Goal: Find specific page/section: Find specific page/section

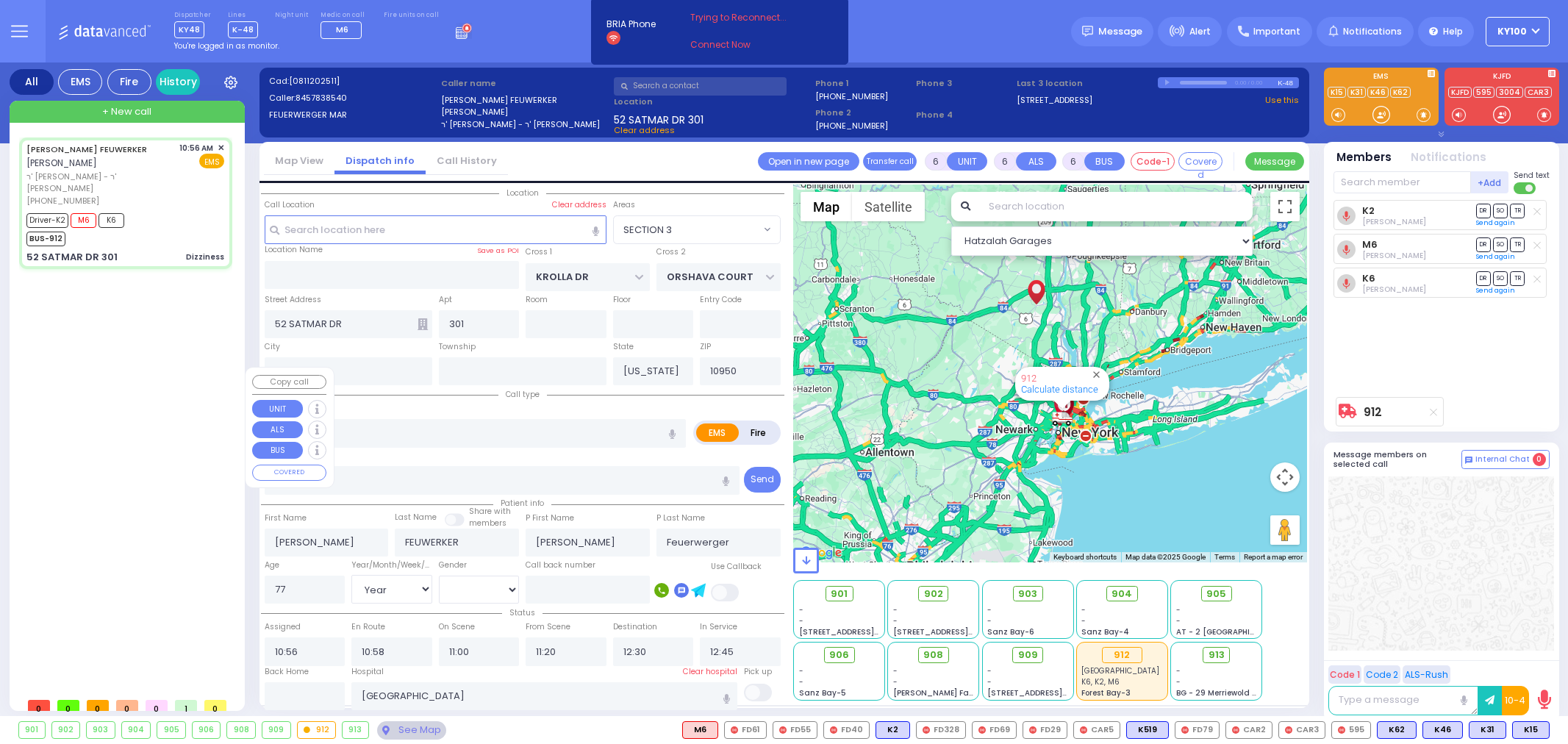
select select "SECTION 3"
select select "Year"
select select "[DEMOGRAPHIC_DATA]"
select select
radio input "true"
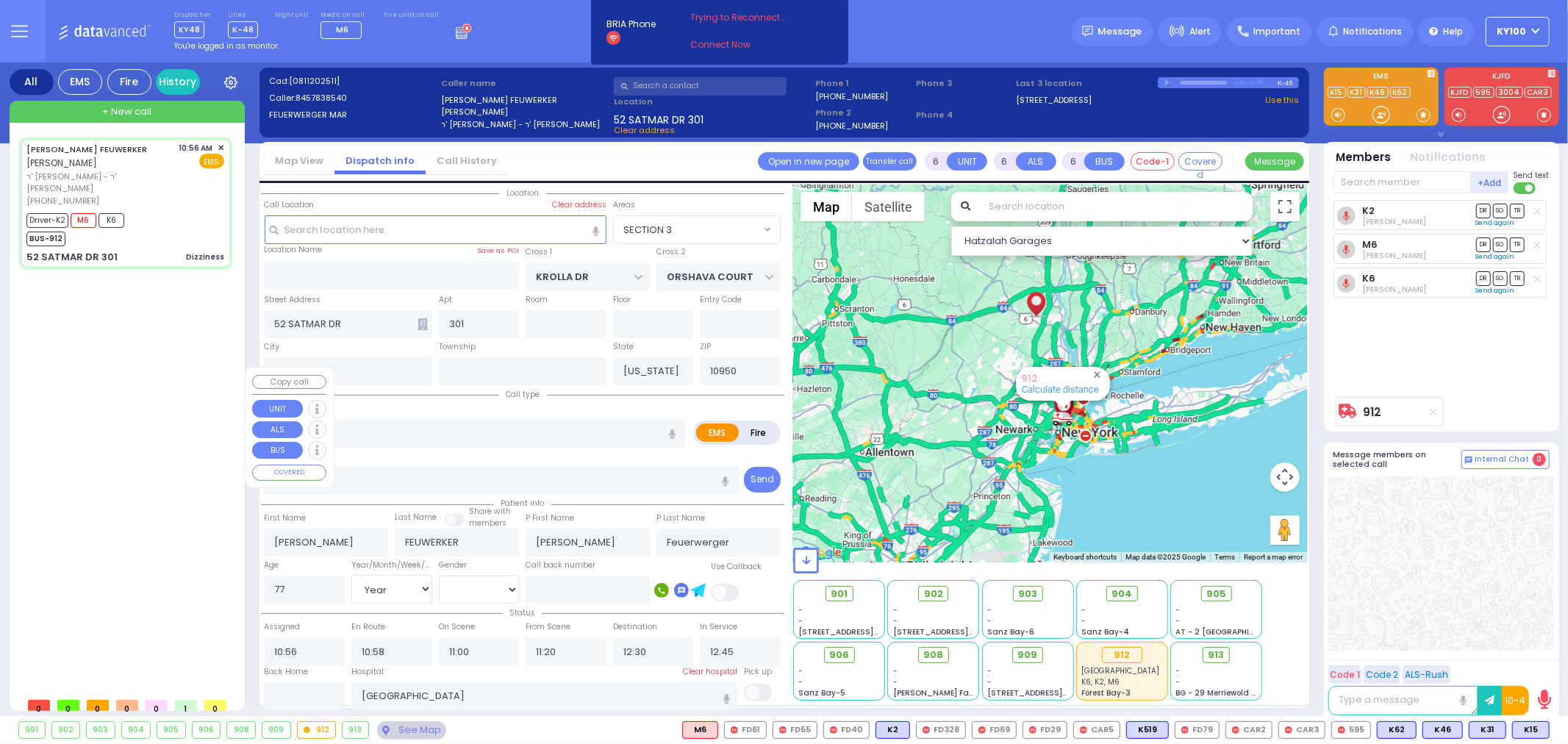
select select "Year"
select select "[DEMOGRAPHIC_DATA]"
select select "Hatzalah Garages"
select select "SECTION 3"
select select
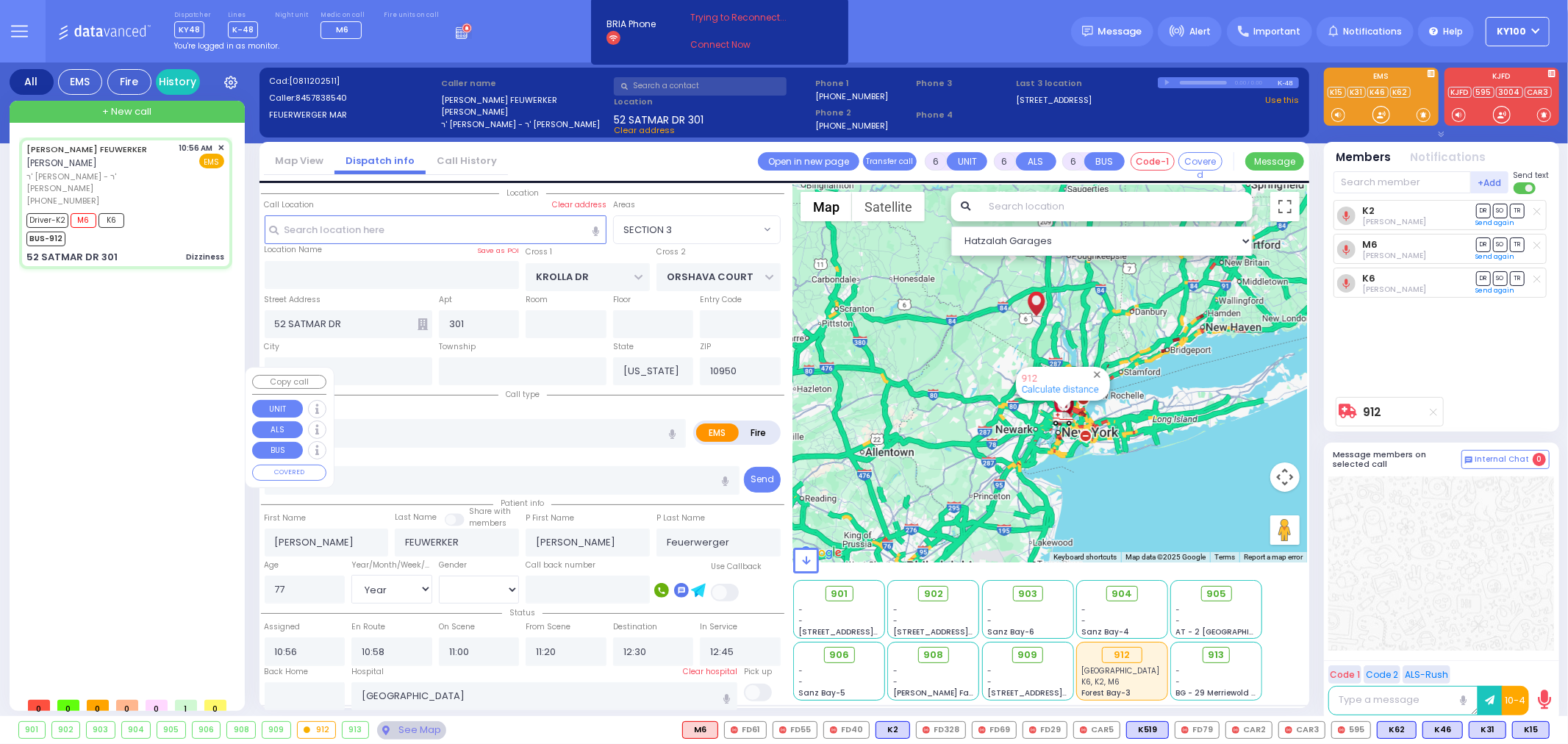
radio input "true"
select select "Year"
select select "[DEMOGRAPHIC_DATA]"
select select "Hatzalah Garages"
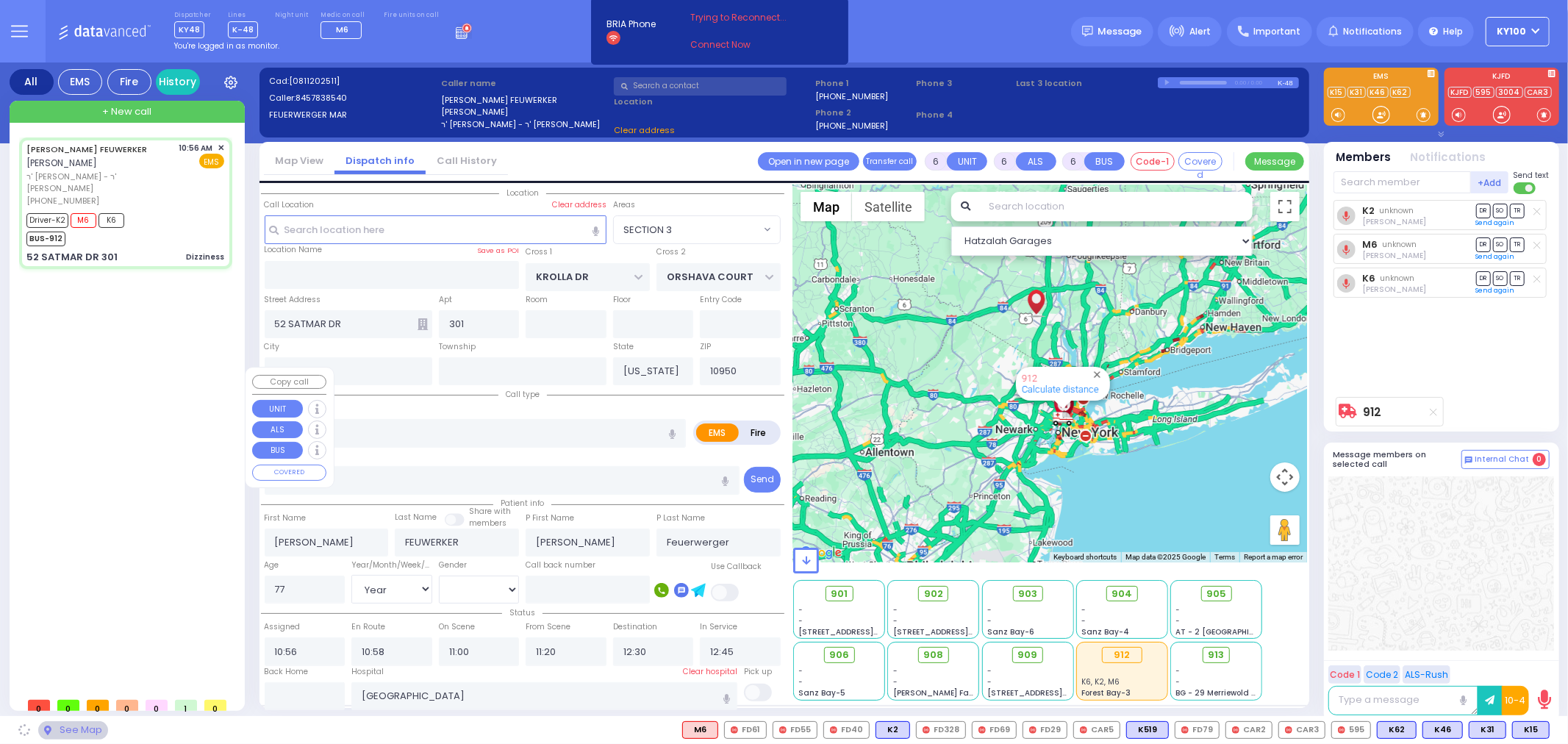
select select "SECTION 3"
select select
radio input "true"
select select "Year"
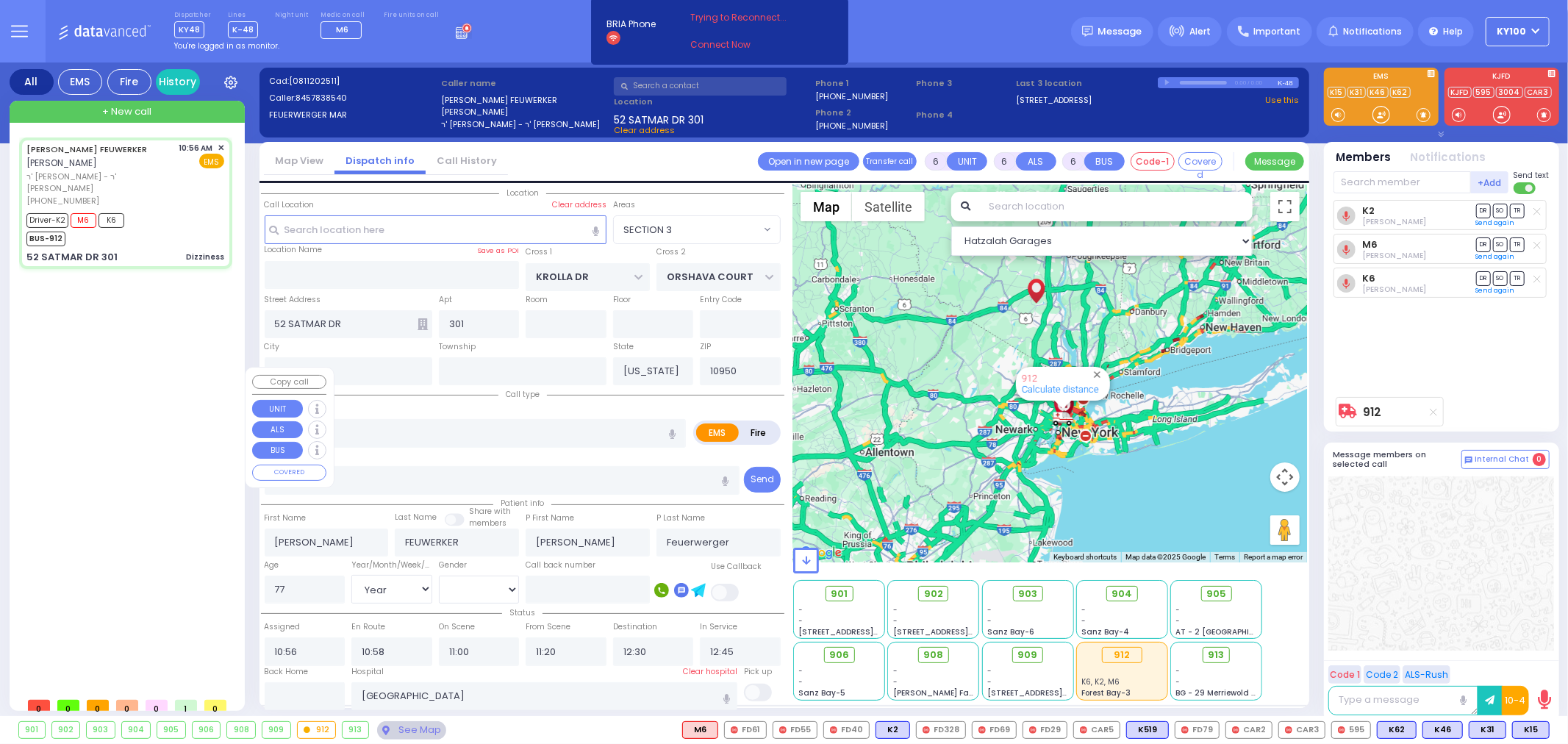
select select "[DEMOGRAPHIC_DATA]"
select select "Hatzalah Garages"
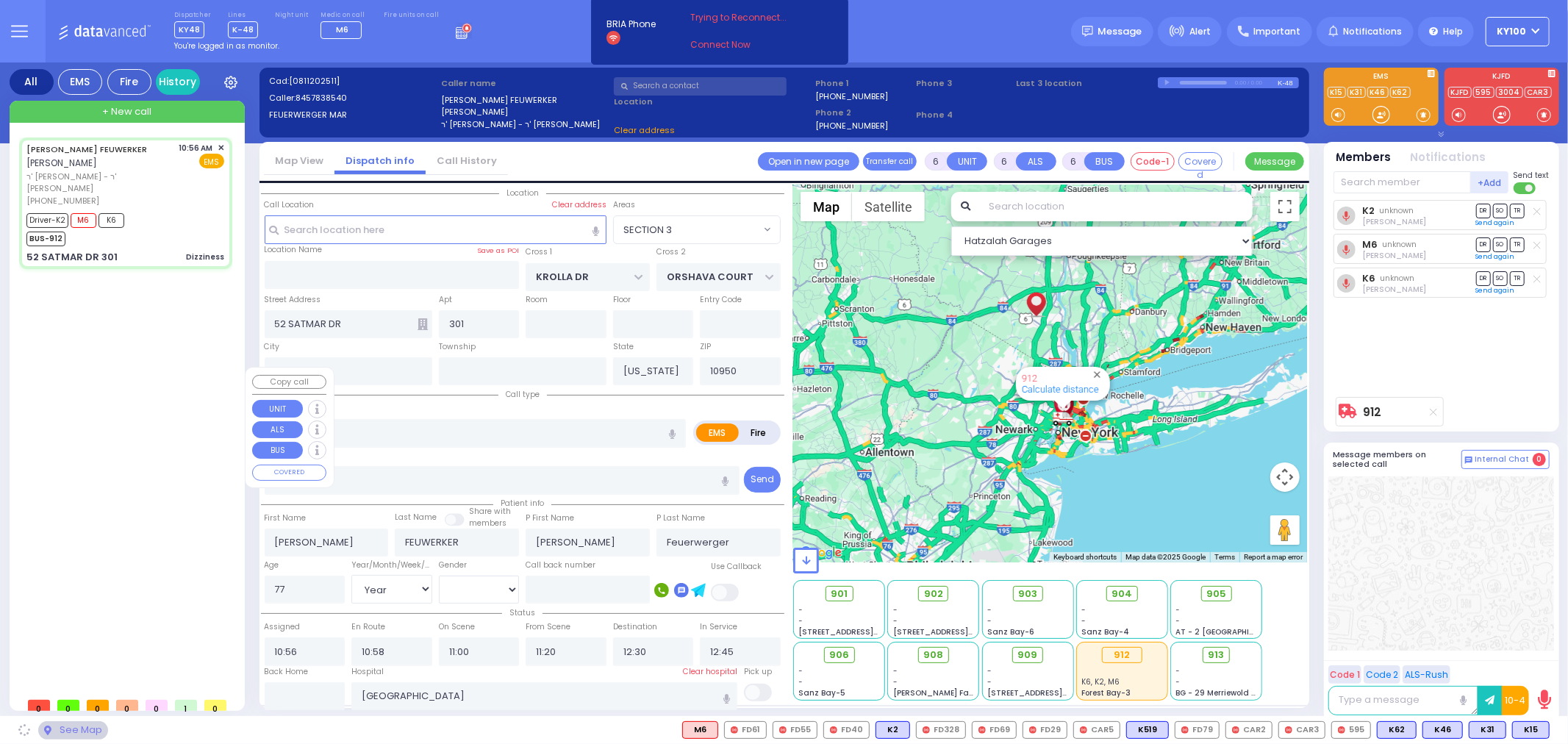
select select "SECTION 3"
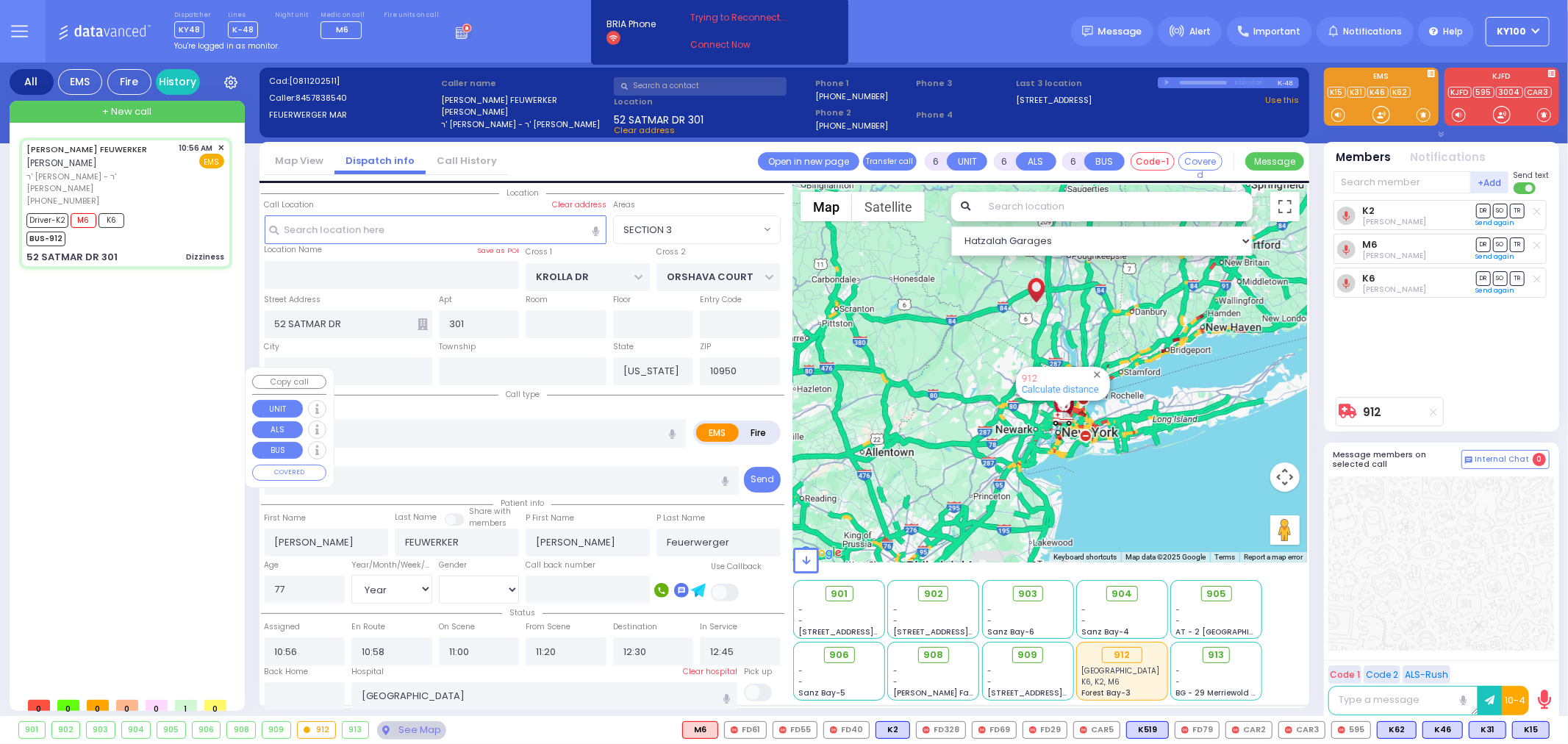
select select
radio input "true"
select select "Year"
select select "[DEMOGRAPHIC_DATA]"
select select "Hatzalah Garages"
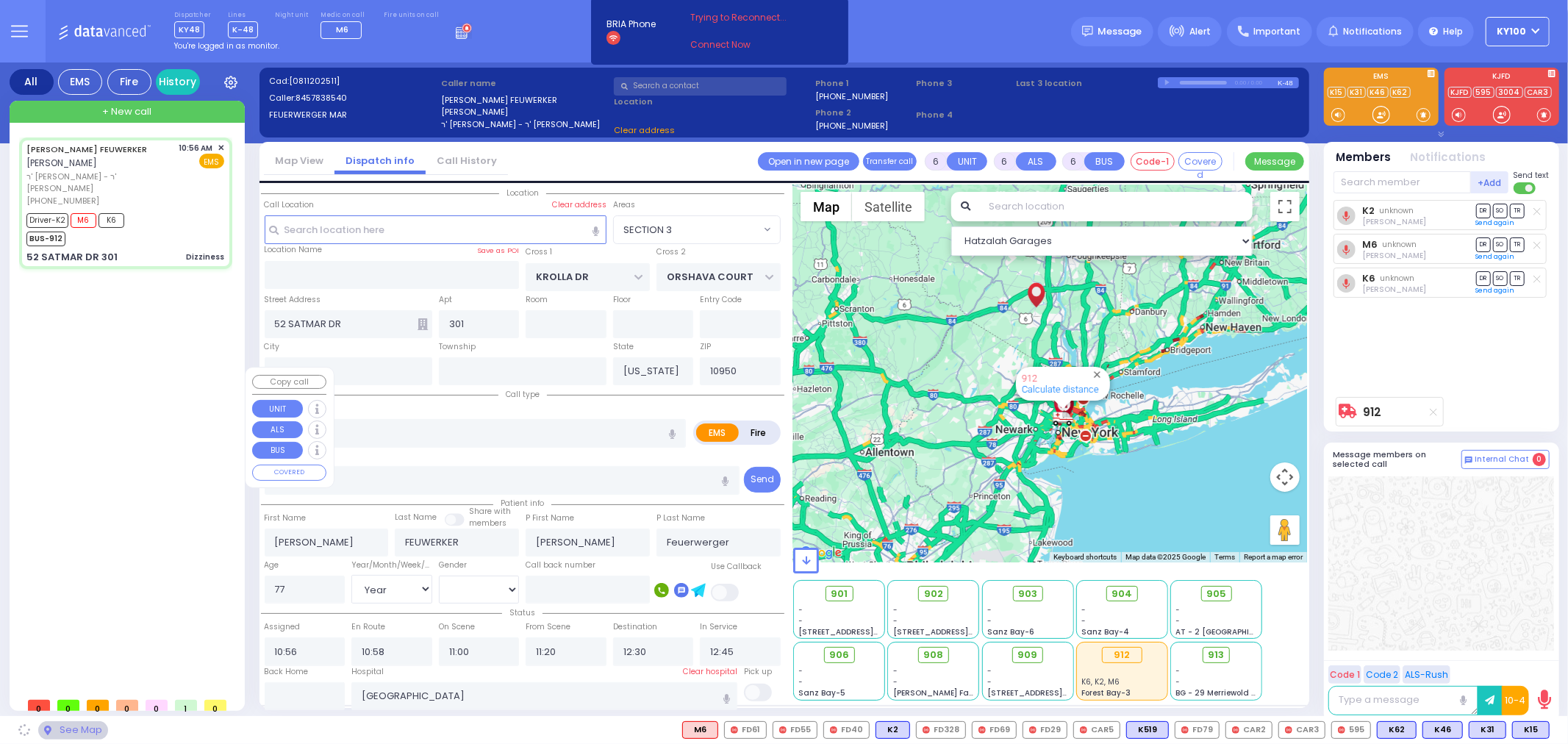
select select "SECTION 3"
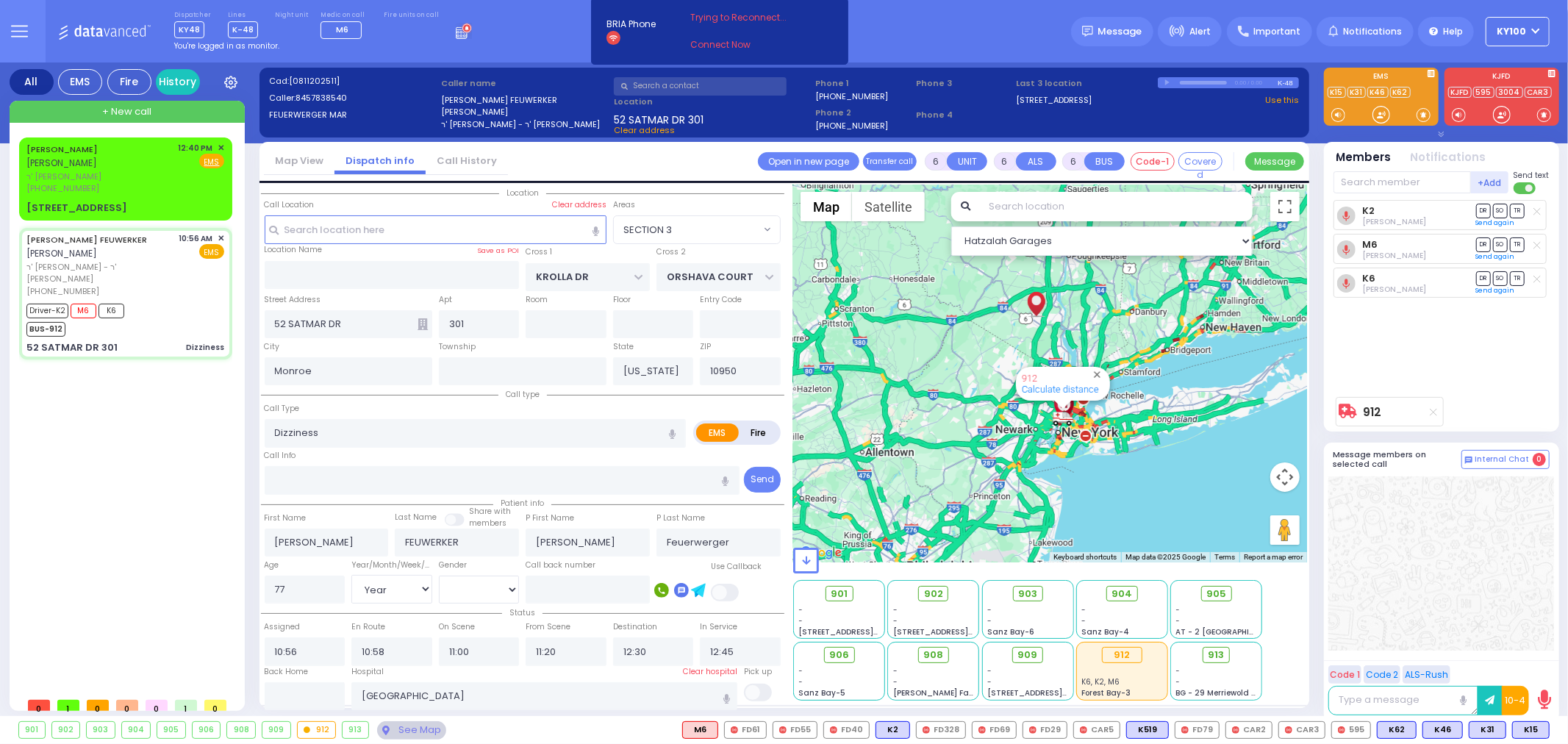
select select
radio input "true"
select select "Year"
select select "[DEMOGRAPHIC_DATA]"
select select "SECTION 3"
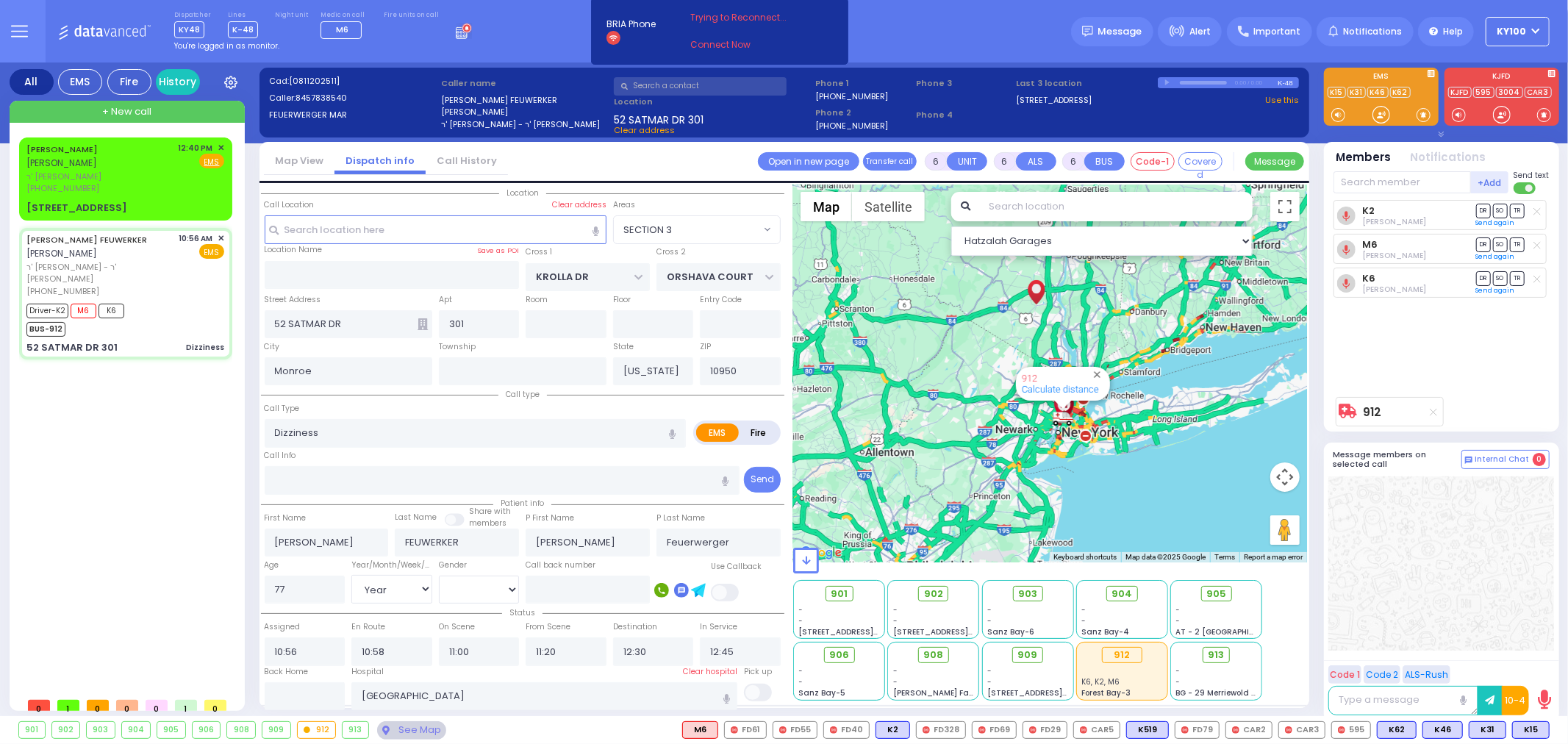
select select "Hatzalah Garages"
select select
radio input "true"
select select "Year"
select select "[DEMOGRAPHIC_DATA]"
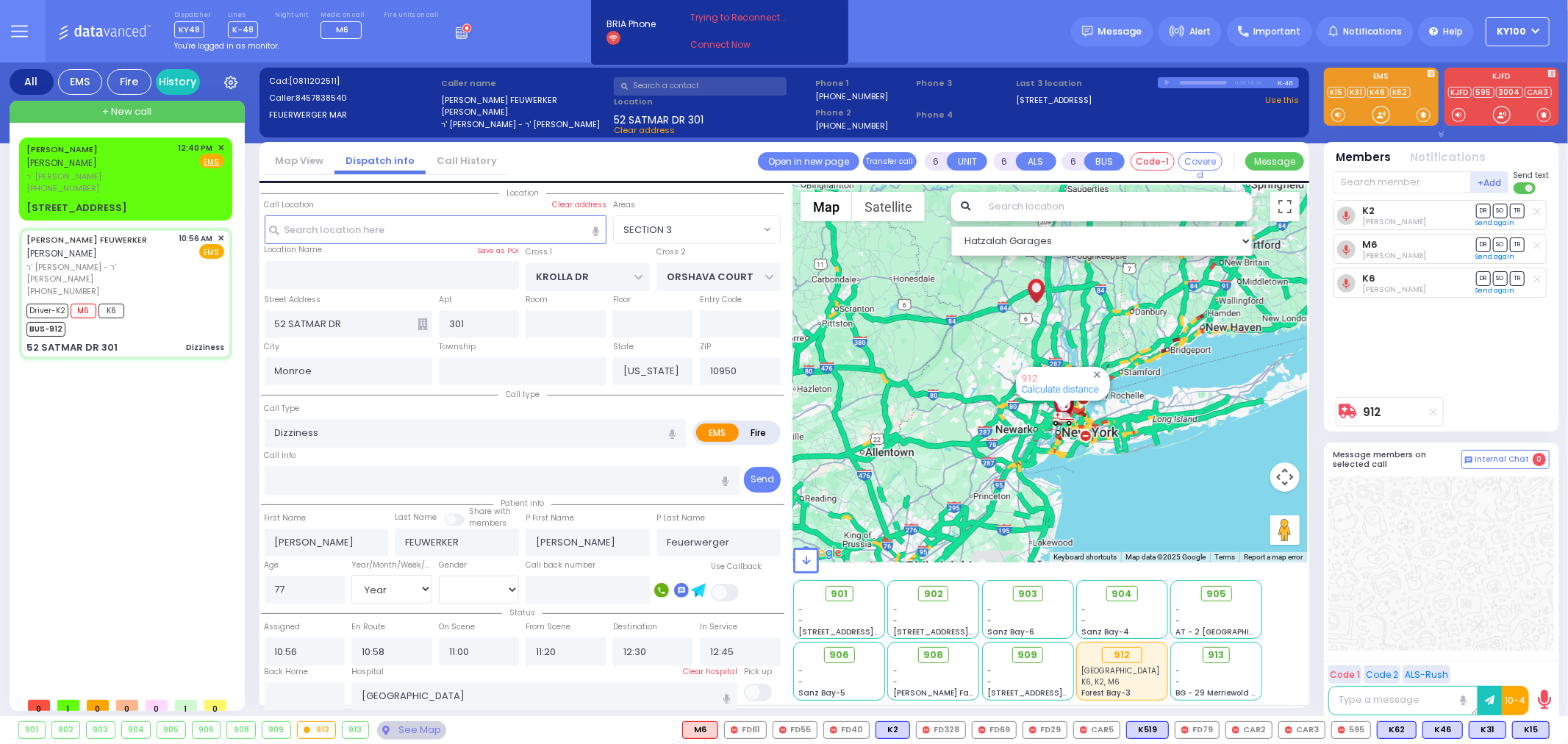
select select "SECTION 3"
select select "Hatzalah Garages"
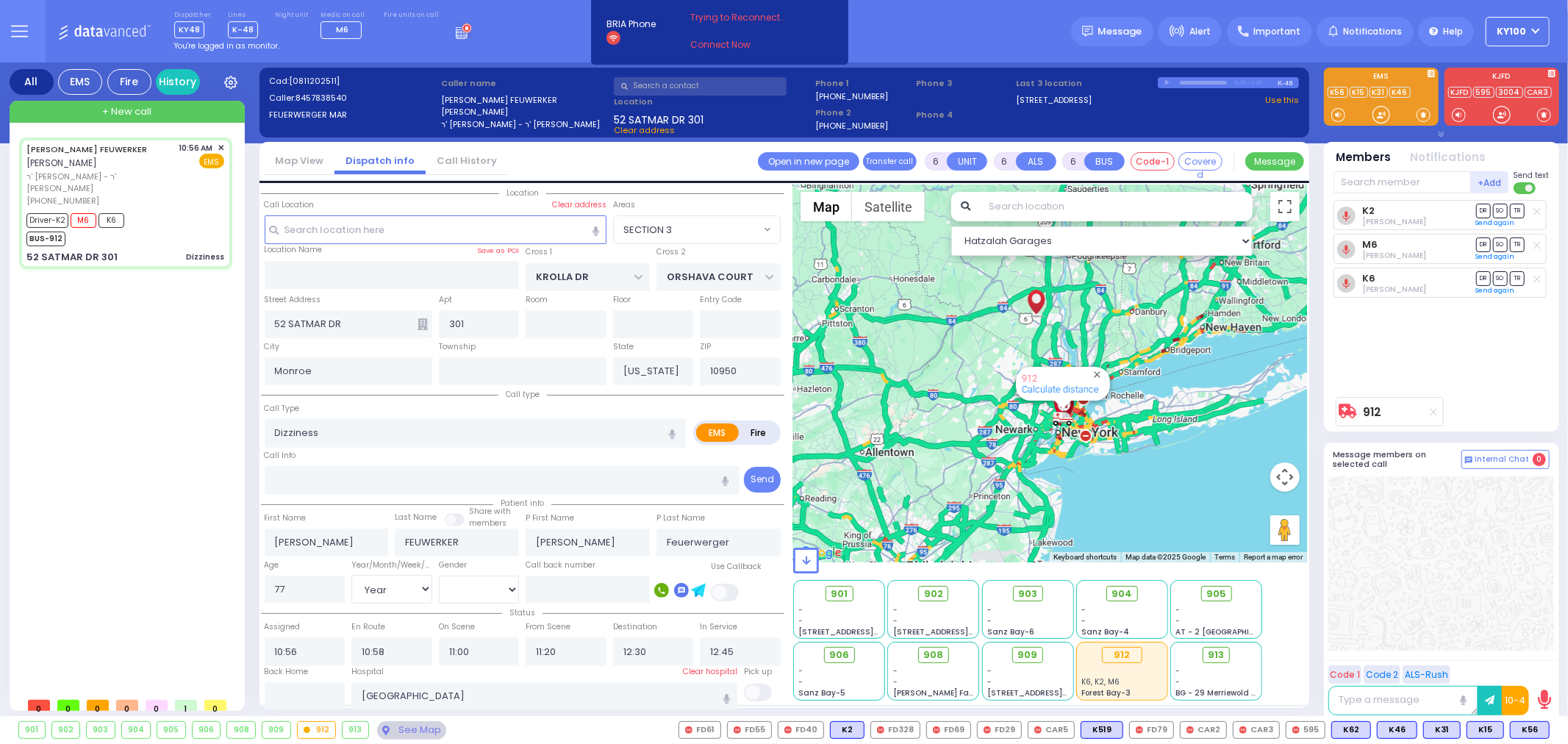
select select
radio input "true"
select select "Year"
select select "[DEMOGRAPHIC_DATA]"
radio input "true"
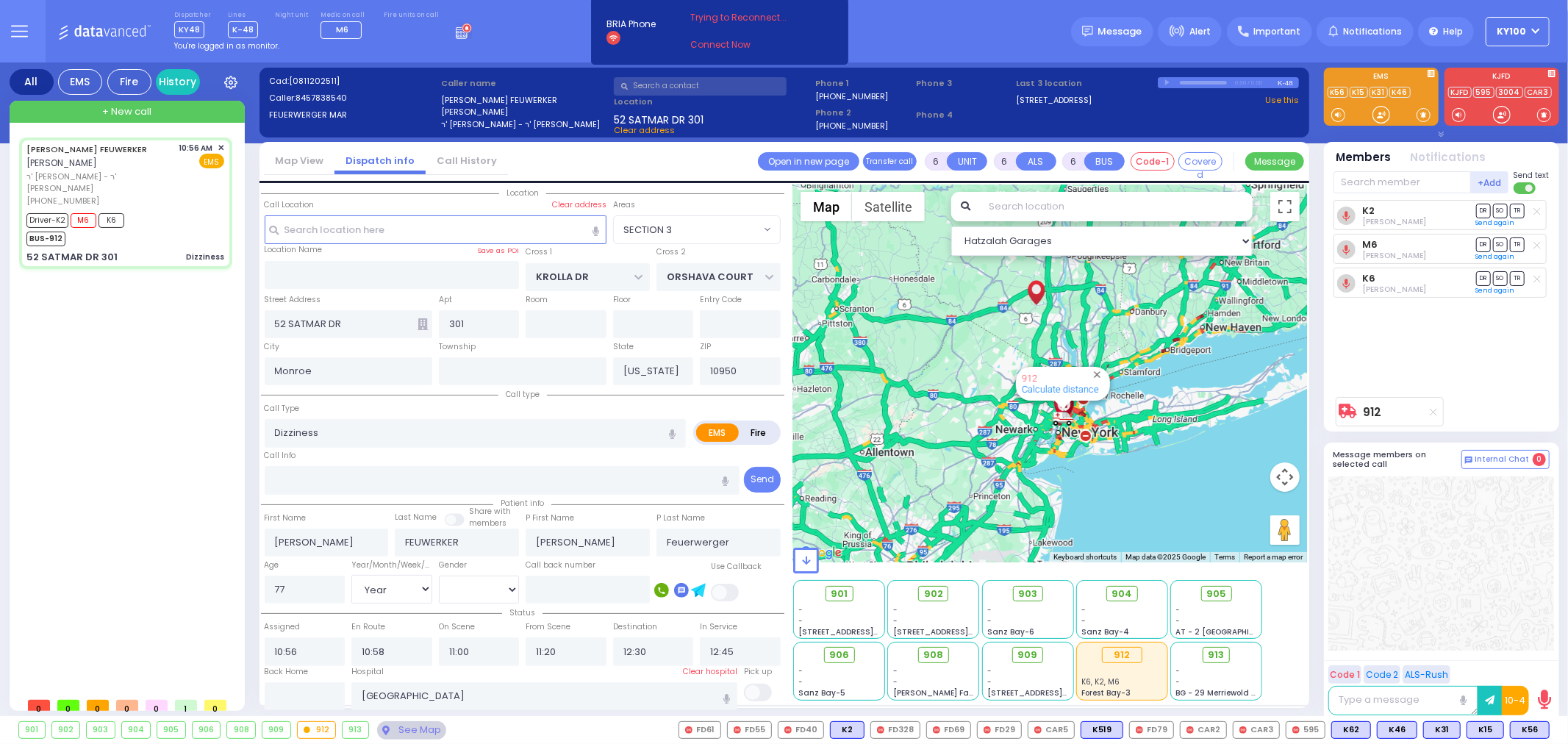
select select "Year"
select select "[DEMOGRAPHIC_DATA]"
select select "SECTION 3"
select select "Hatzalah Garages"
select select
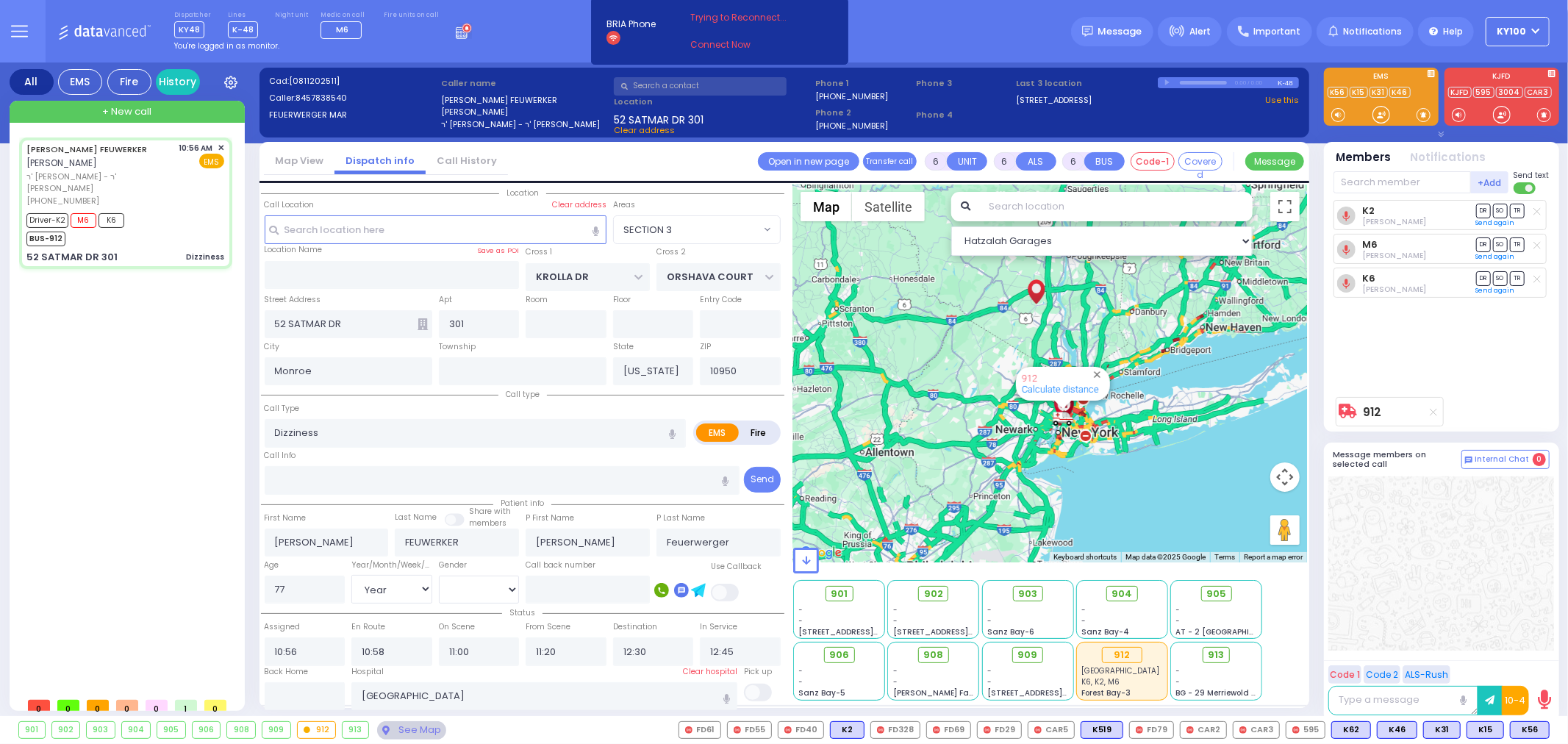
radio input "true"
select select "Year"
select select "[DEMOGRAPHIC_DATA]"
select select "SECTION 3"
select select "Hatzalah Garages"
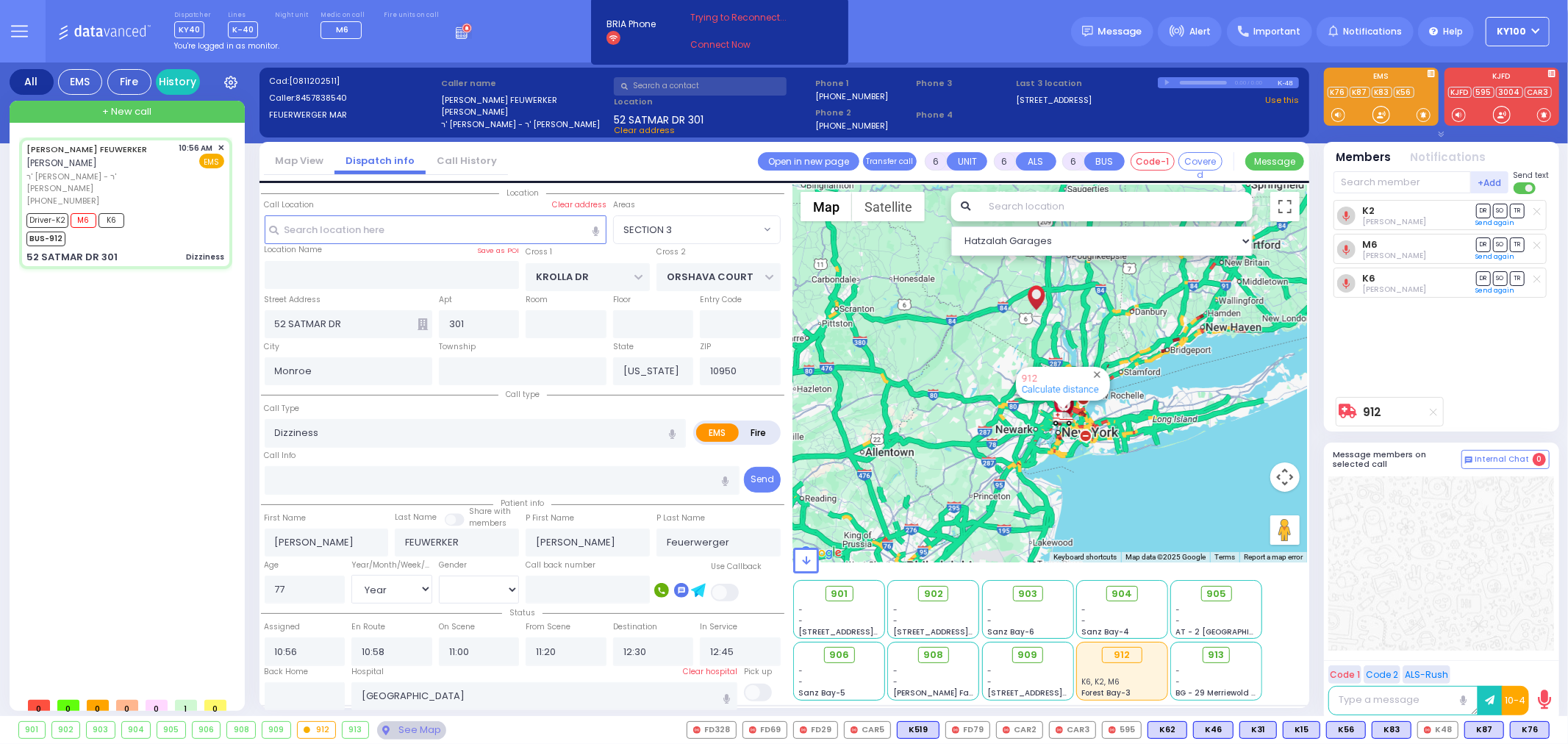
select select
radio input "true"
select select "Year"
select select "[DEMOGRAPHIC_DATA]"
radio input "true"
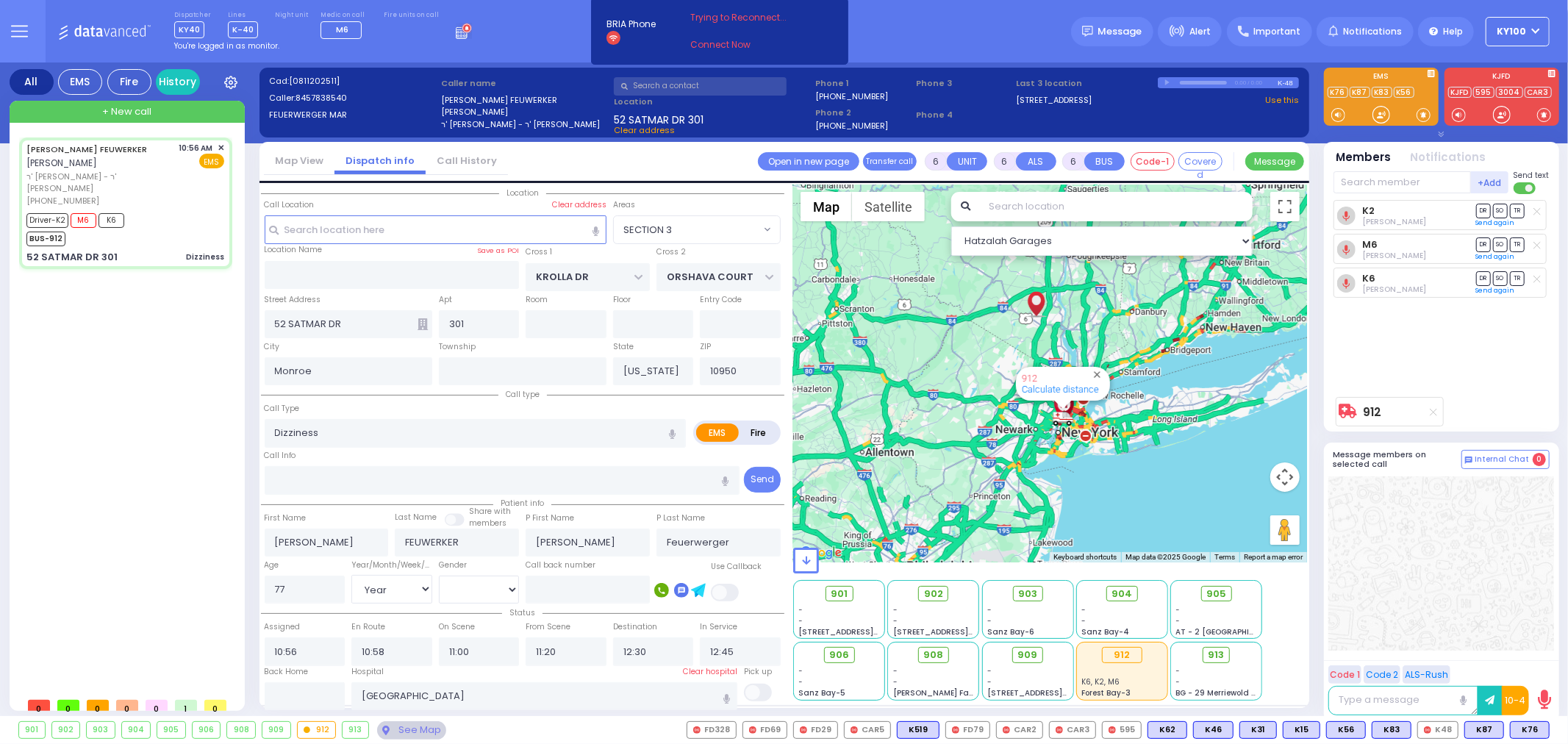
select select "Year"
select select "[DEMOGRAPHIC_DATA]"
radio input "true"
select select "Year"
select select "[DEMOGRAPHIC_DATA]"
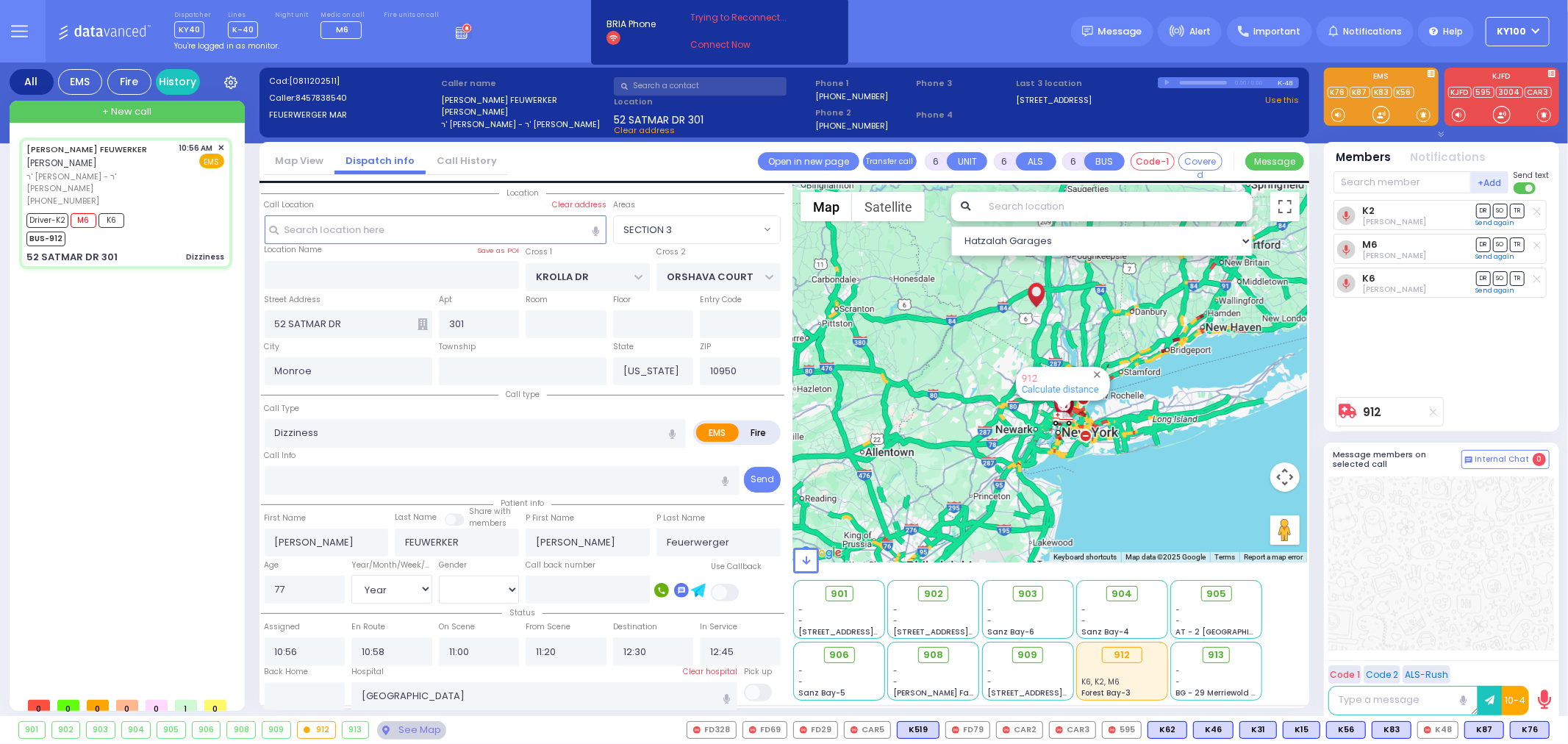
select select "SECTION 3"
select select "Hatzalah Garages"
select select
radio input "true"
select select "Year"
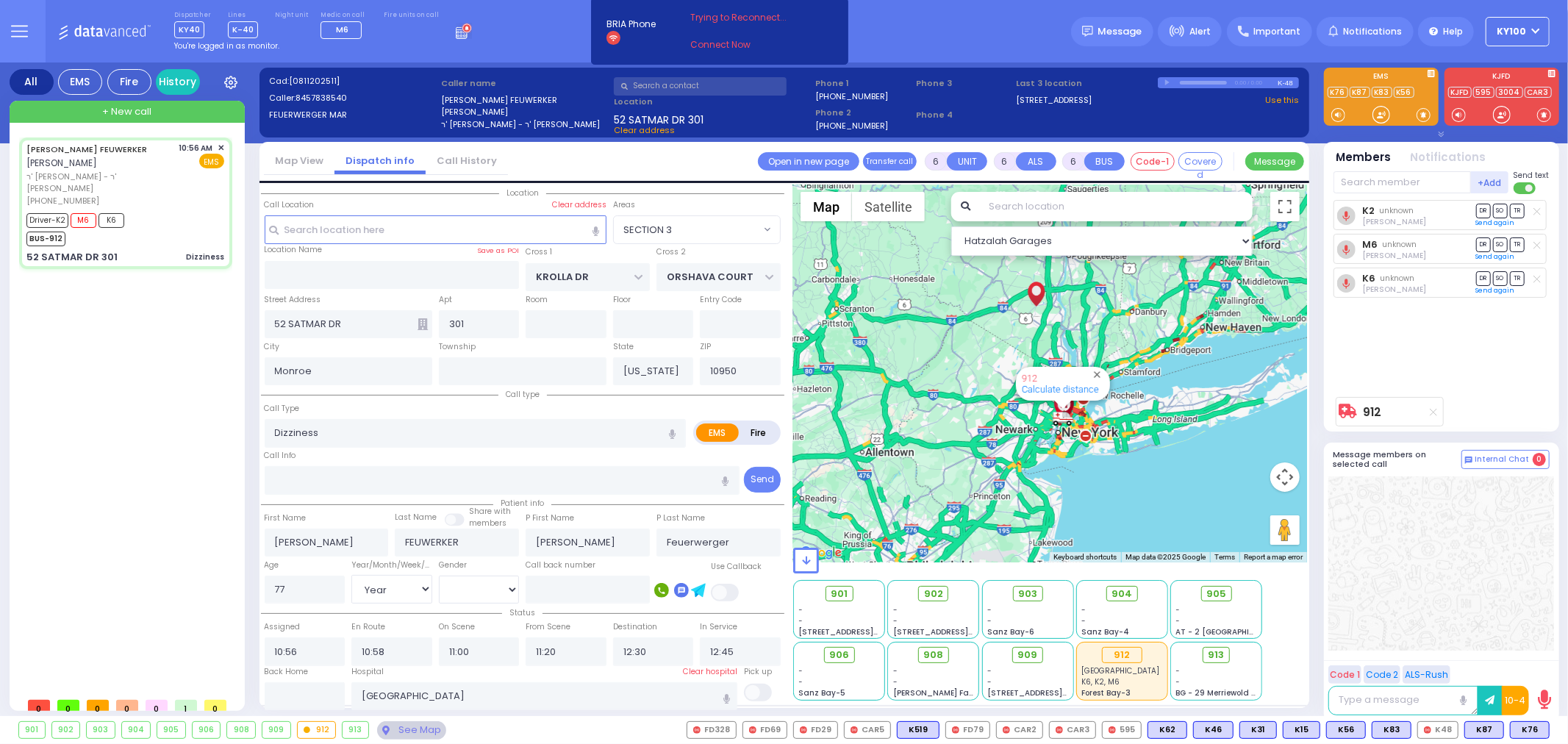
select select "[DEMOGRAPHIC_DATA]"
select select "SECTION 3"
select select "Hatzalah Garages"
select select
radio input "true"
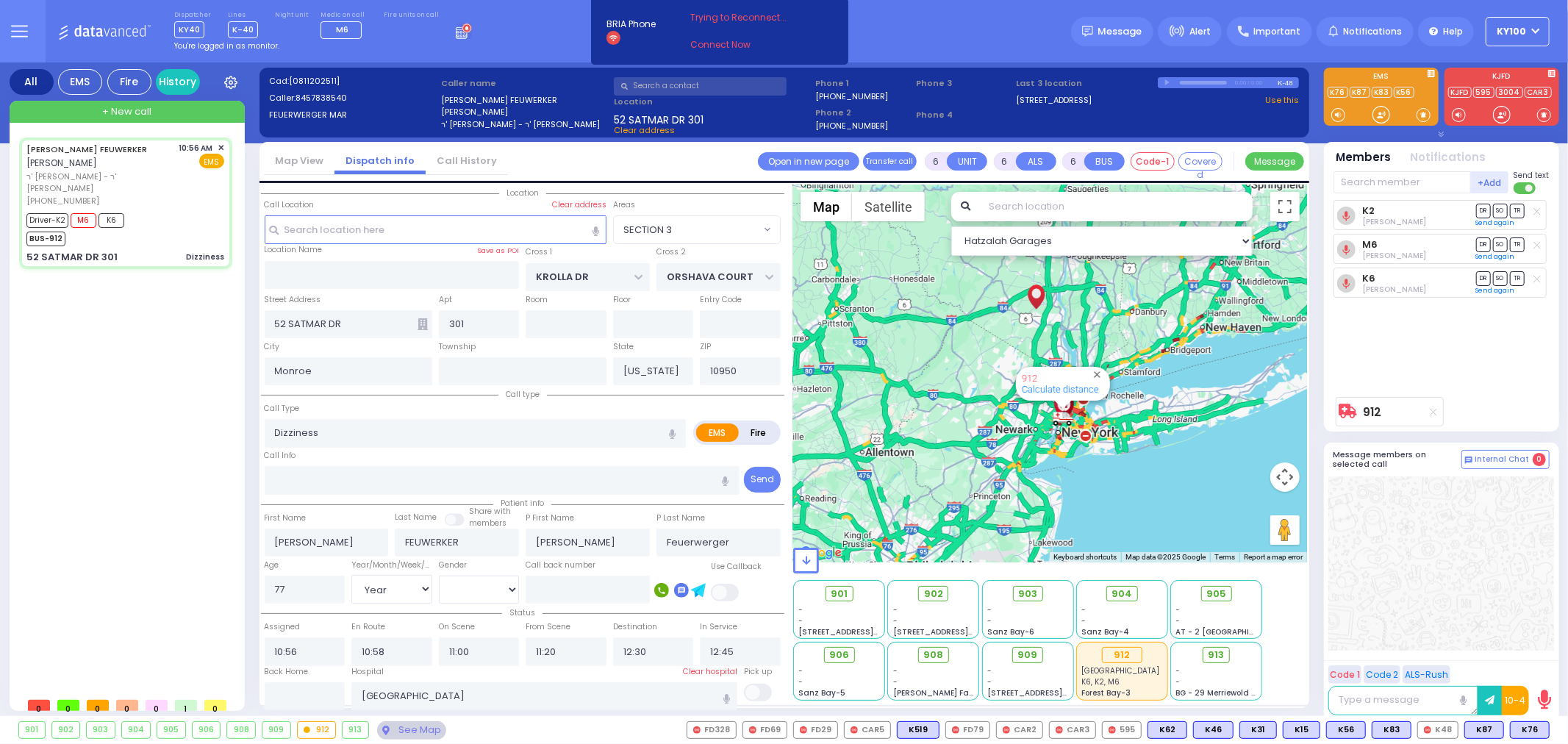
select select "Year"
select select "[DEMOGRAPHIC_DATA]"
select select "SECTION 3"
select select "Hatzalah Garages"
select select
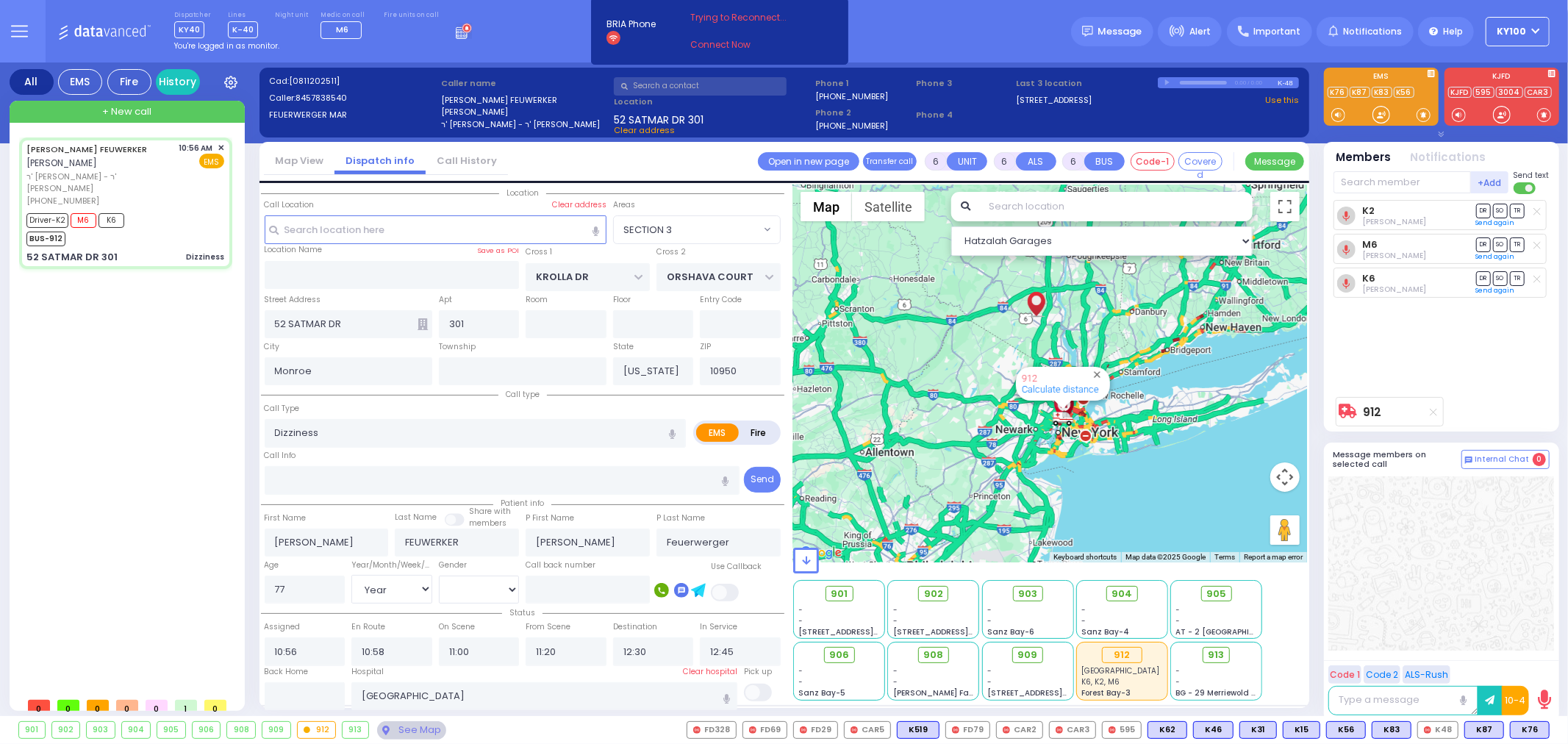
radio input "true"
select select "Year"
select select "[DEMOGRAPHIC_DATA]"
radio input "true"
select select "Year"
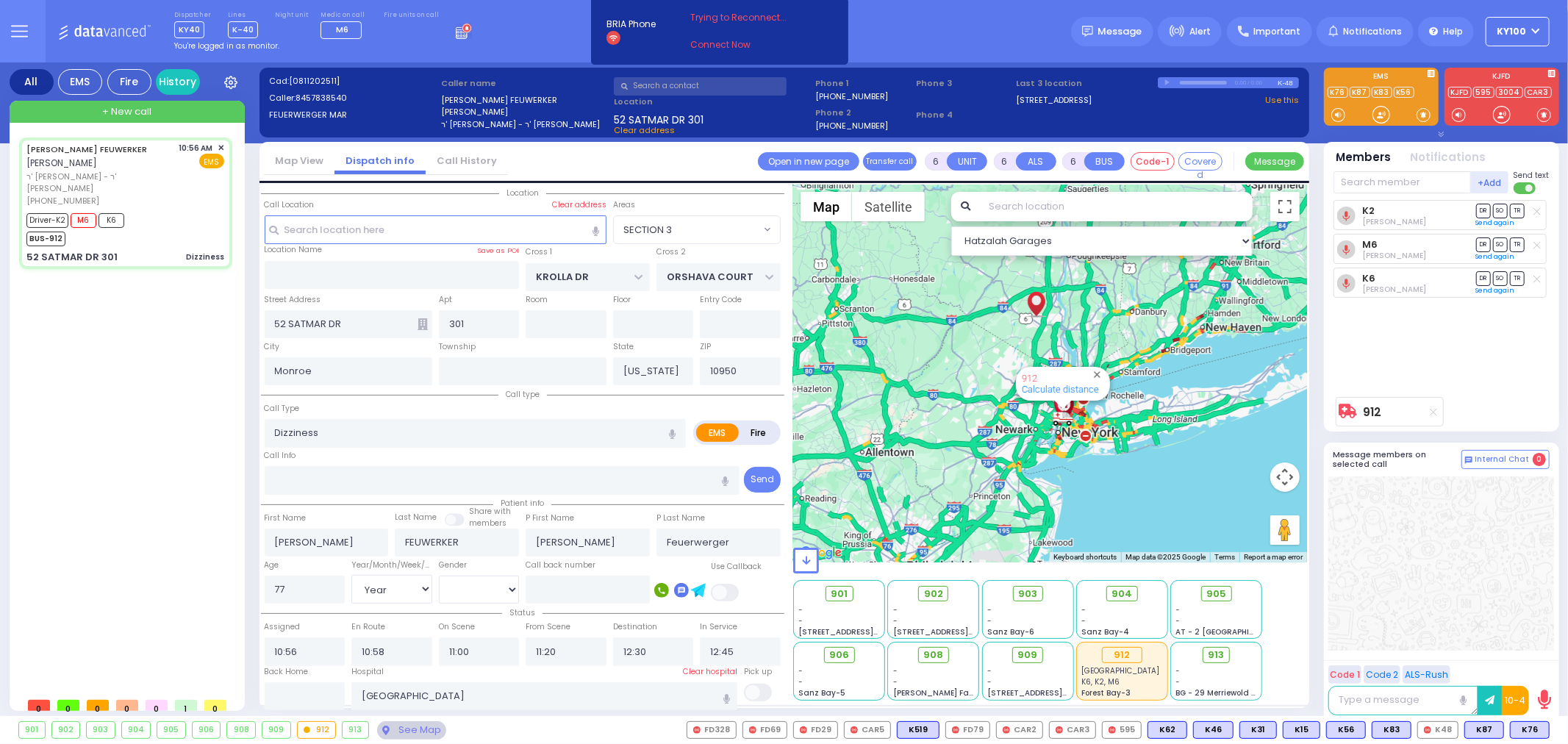
select select "[DEMOGRAPHIC_DATA]"
select select "SECTION 3"
select select "Hatzalah Garages"
